Goal: Find specific page/section: Find specific page/section

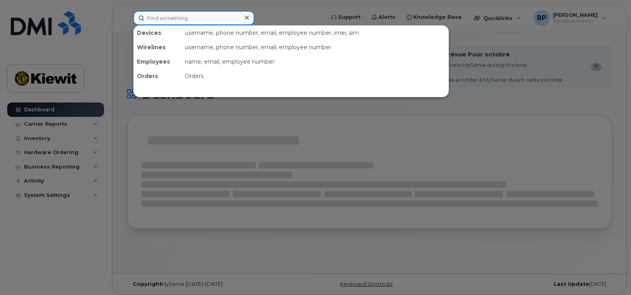
click at [193, 24] on input at bounding box center [193, 18] width 121 height 14
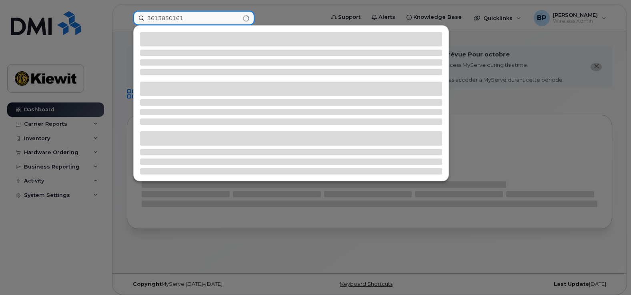
type input "3613850161"
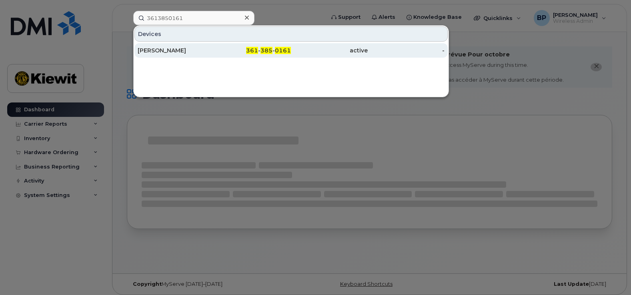
click at [164, 48] on div "[PERSON_NAME]" at bounding box center [176, 50] width 77 height 8
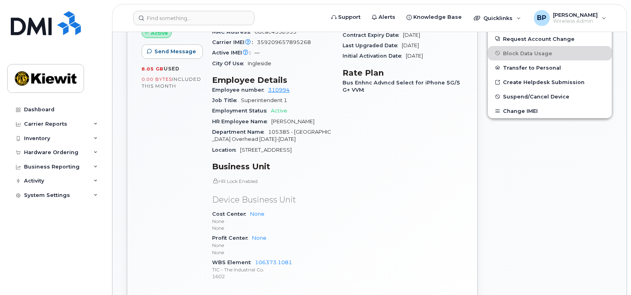
scroll to position [320, 0]
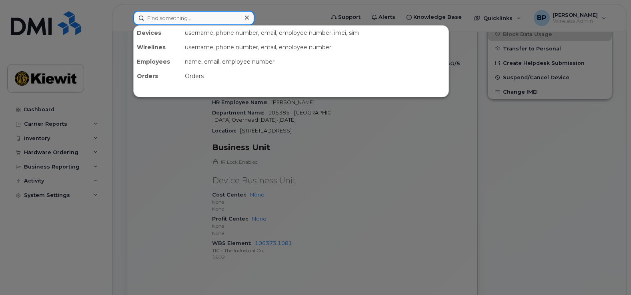
click at [190, 17] on input at bounding box center [193, 18] width 121 height 14
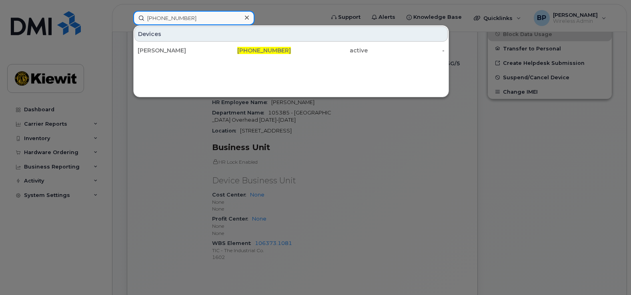
type input "361-445-9556"
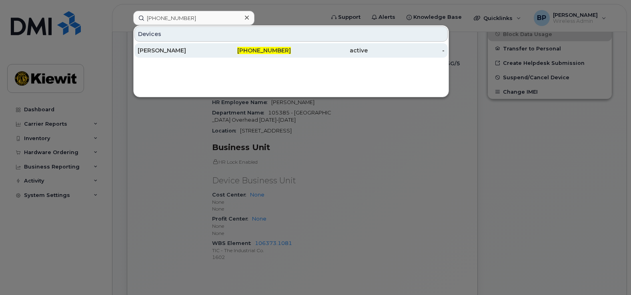
click at [161, 48] on div "MAX OLIVERA" at bounding box center [176, 50] width 77 height 8
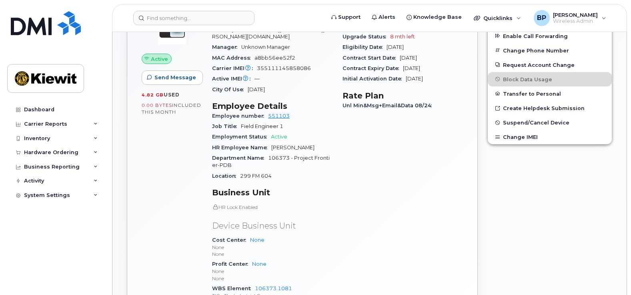
scroll to position [280, 0]
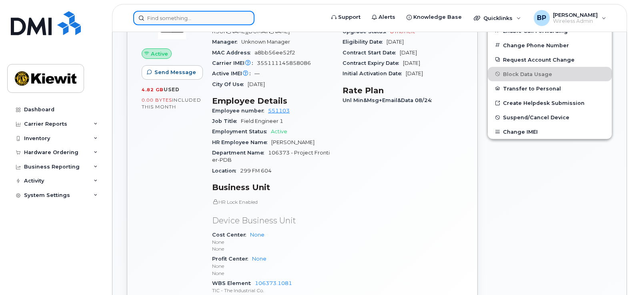
click at [190, 15] on input at bounding box center [193, 18] width 121 height 14
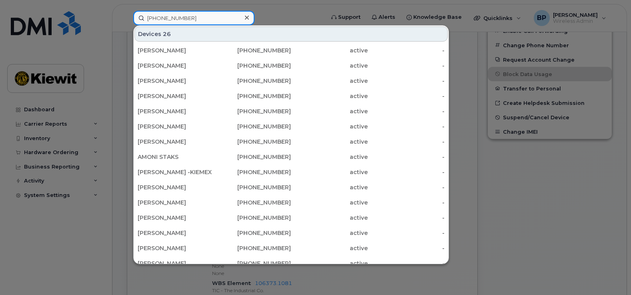
type input "[PHONE_NUMBER]"
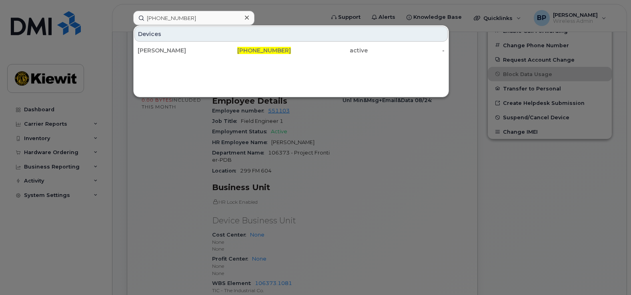
drag, startPoint x: 269, startPoint y: 46, endPoint x: 274, endPoint y: 68, distance: 23.4
click at [269, 46] on div "[PHONE_NUMBER]" at bounding box center [253, 50] width 77 height 14
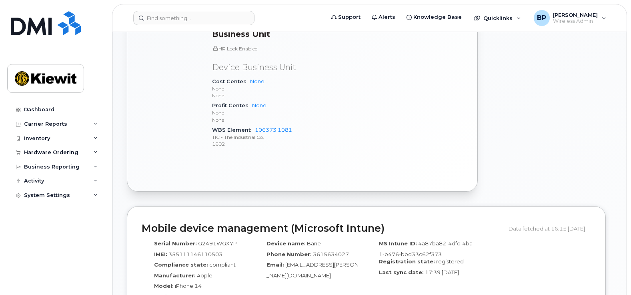
scroll to position [440, 0]
